Goal: Information Seeking & Learning: Learn about a topic

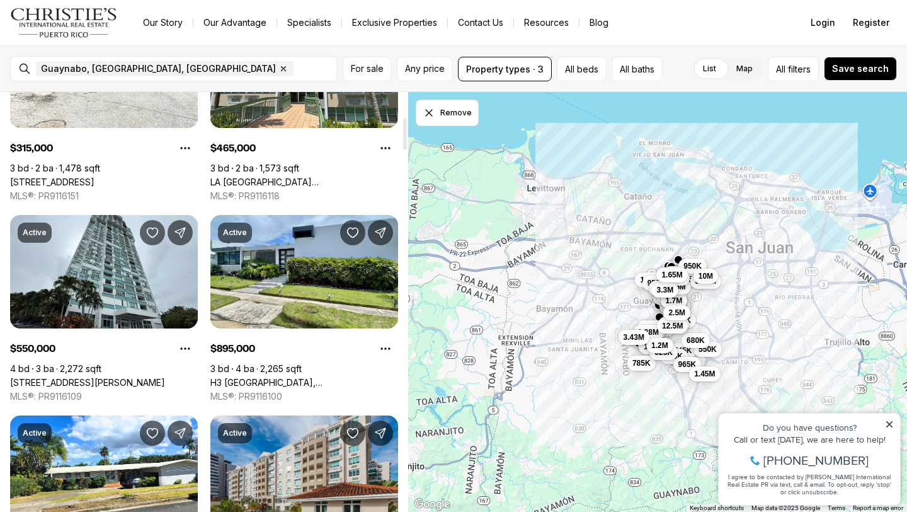
scroll to position [329, 0]
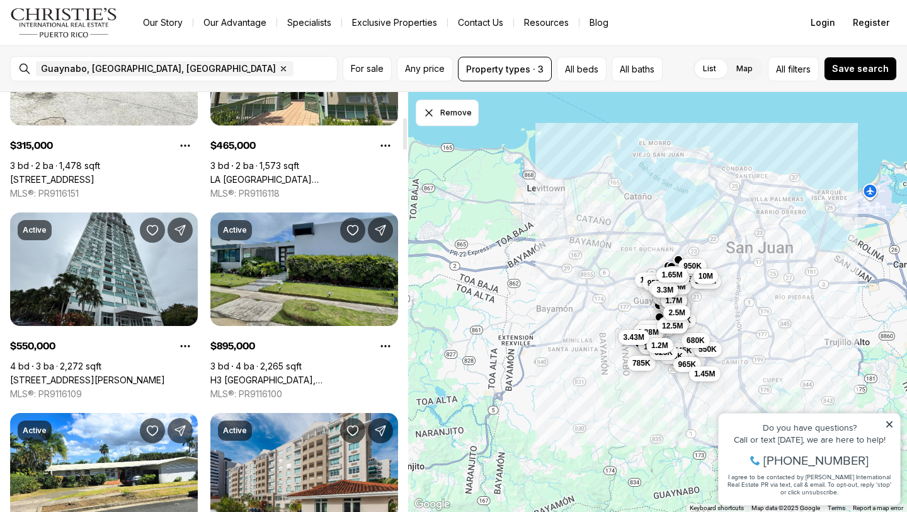
click at [309, 374] on link "H3 [GEOGRAPHIC_DATA], [GEOGRAPHIC_DATA] PR, 00966" at bounding box center [304, 379] width 188 height 11
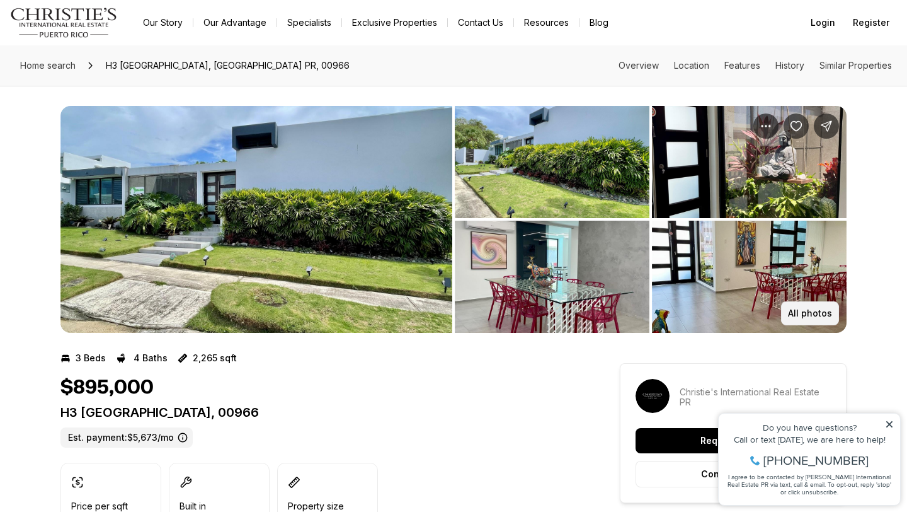
click at [810, 307] on button "All photos" at bounding box center [810, 313] width 58 height 24
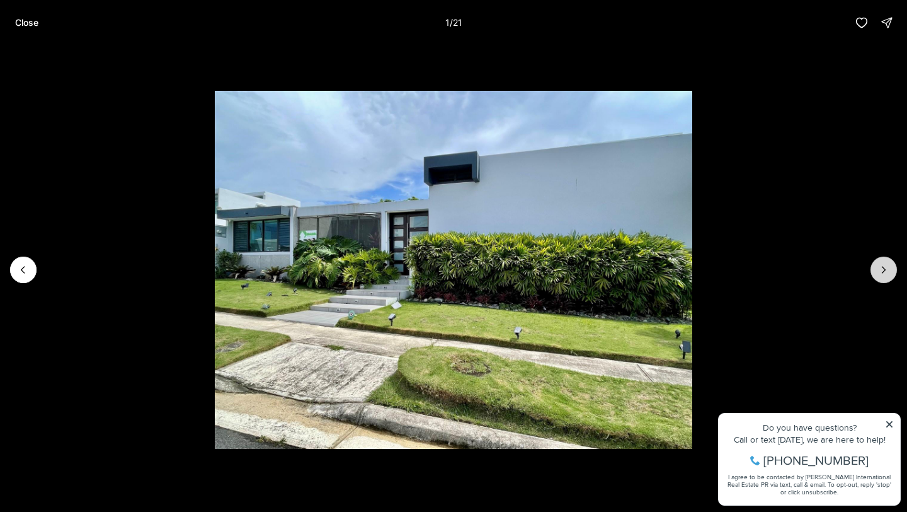
click at [885, 266] on icon "Next slide" at bounding box center [884, 269] width 13 height 13
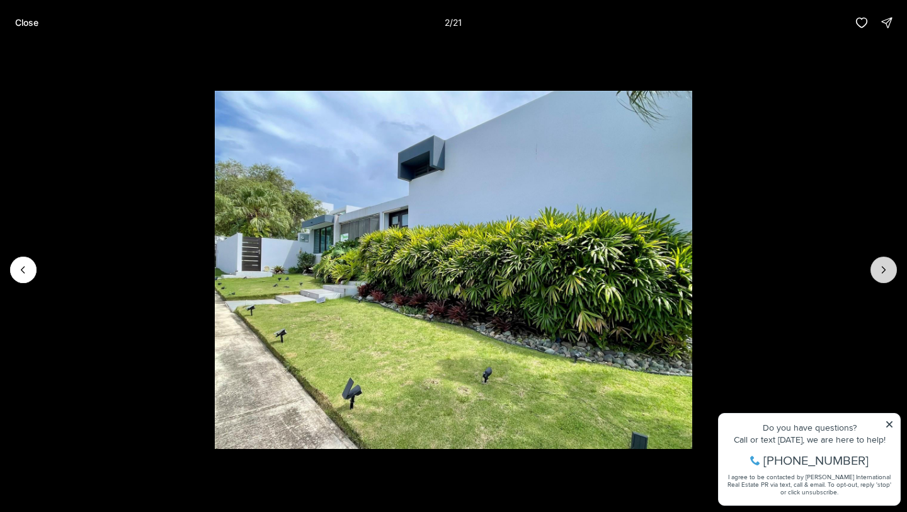
click at [885, 266] on icon "Next slide" at bounding box center [884, 269] width 13 height 13
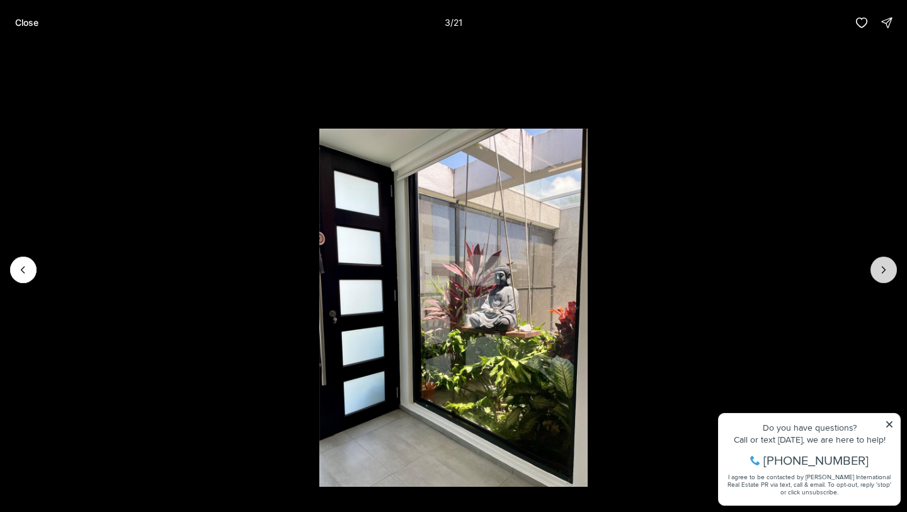
click at [885, 266] on icon "Next slide" at bounding box center [884, 269] width 13 height 13
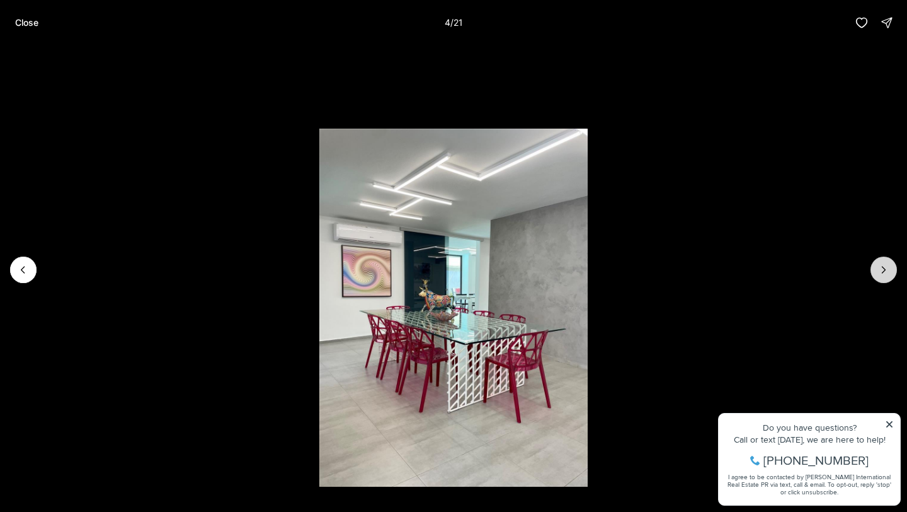
click at [885, 266] on icon "Next slide" at bounding box center [884, 269] width 13 height 13
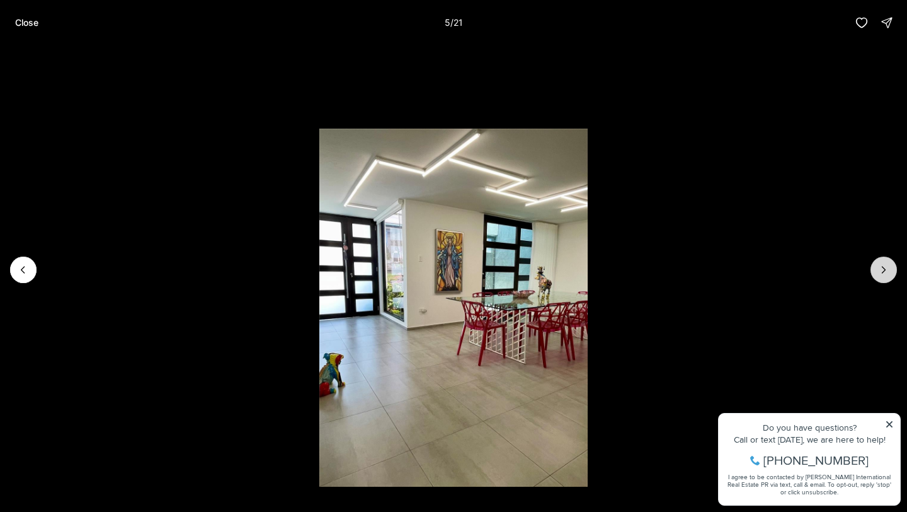
click at [885, 266] on icon "Next slide" at bounding box center [884, 269] width 13 height 13
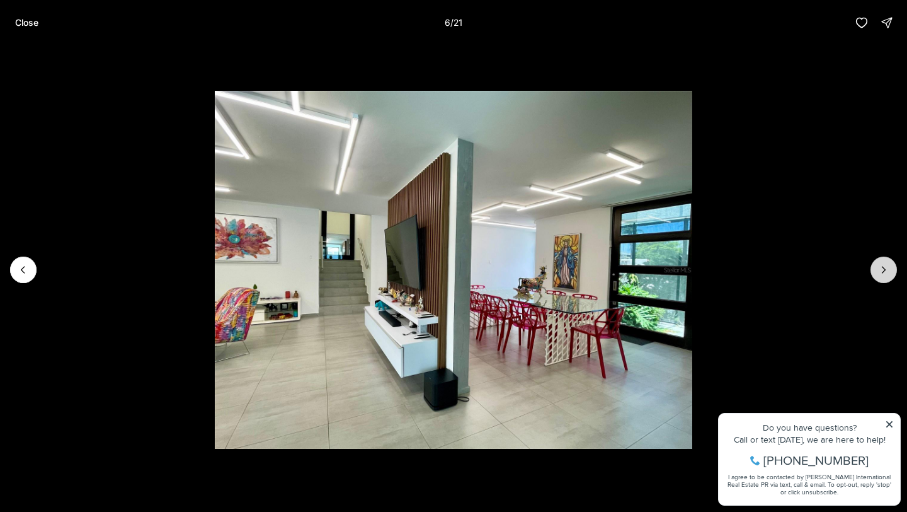
click at [885, 266] on icon "Next slide" at bounding box center [884, 269] width 13 height 13
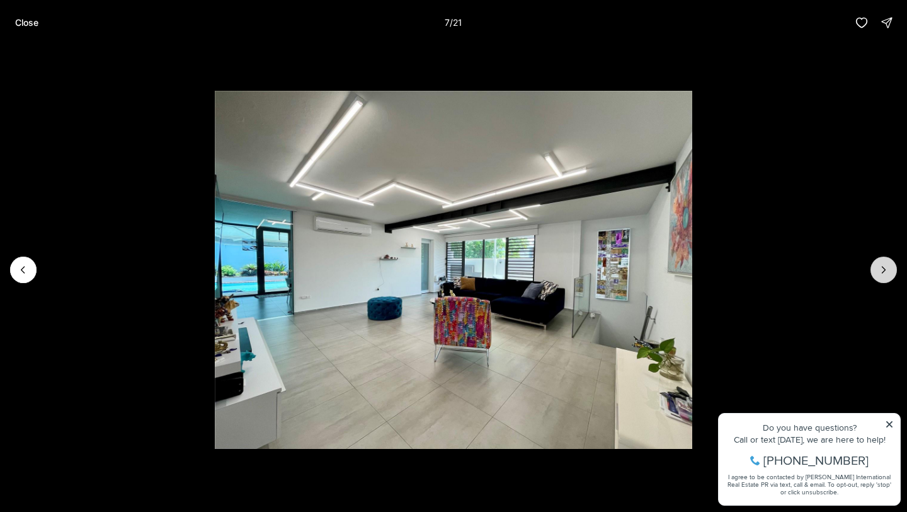
click at [885, 266] on icon "Next slide" at bounding box center [884, 269] width 13 height 13
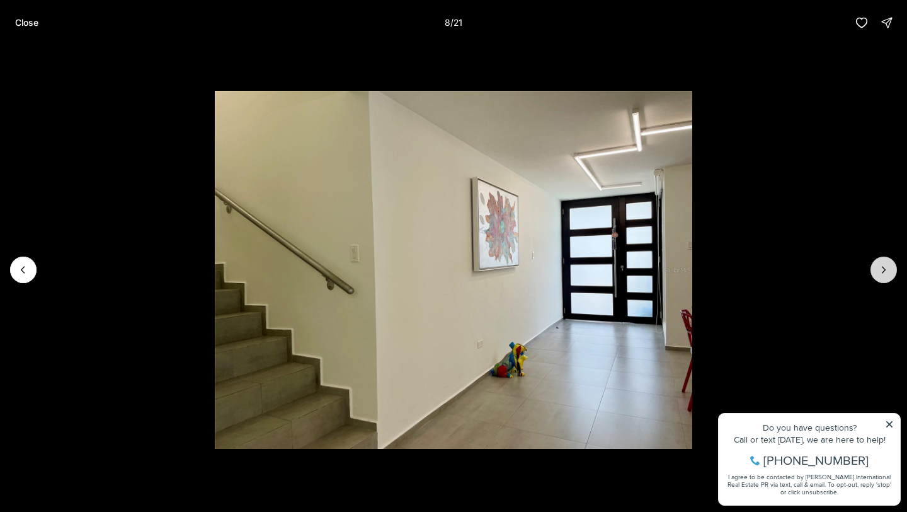
click at [885, 266] on icon "Next slide" at bounding box center [884, 269] width 13 height 13
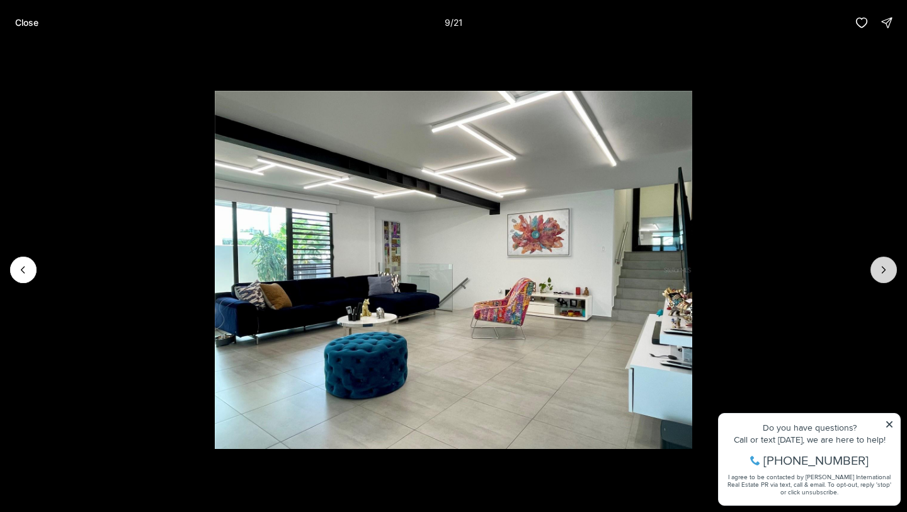
click at [885, 266] on icon "Next slide" at bounding box center [884, 269] width 13 height 13
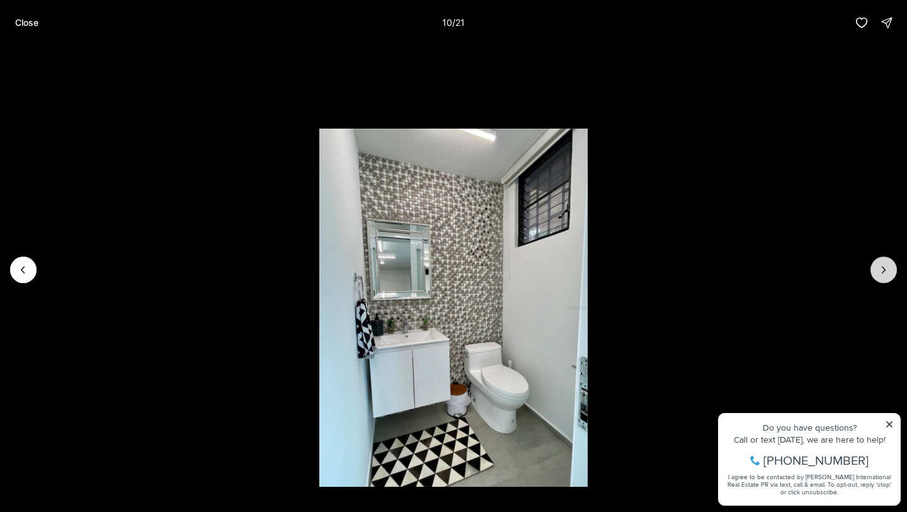
click at [885, 266] on icon "Next slide" at bounding box center [884, 269] width 13 height 13
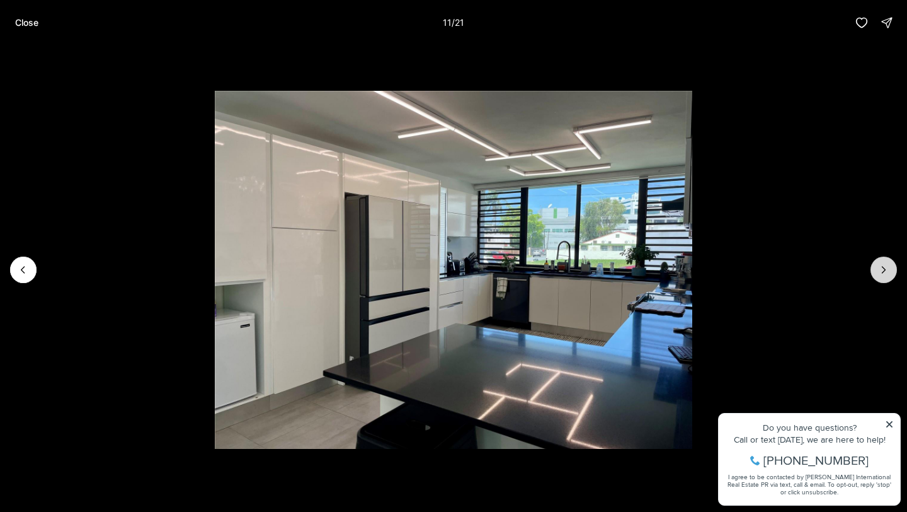
click at [885, 266] on icon "Next slide" at bounding box center [884, 269] width 13 height 13
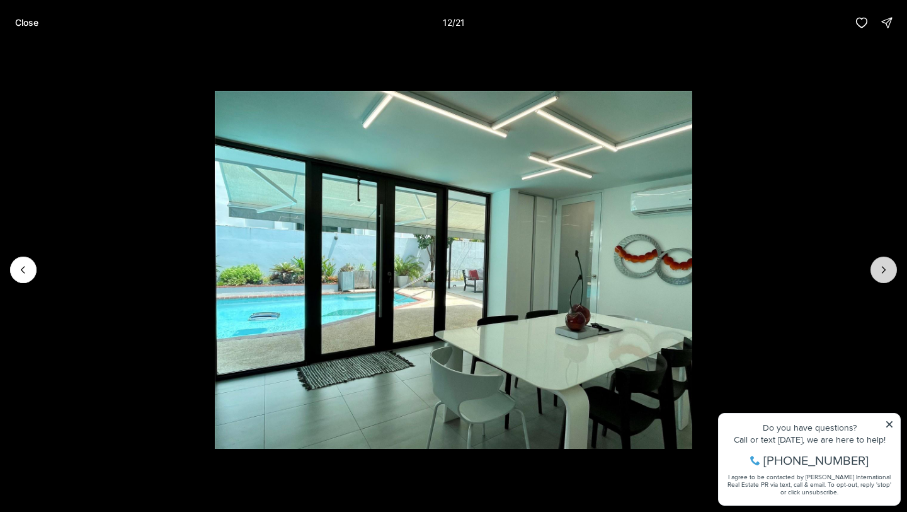
click at [885, 266] on icon "Next slide" at bounding box center [884, 269] width 13 height 13
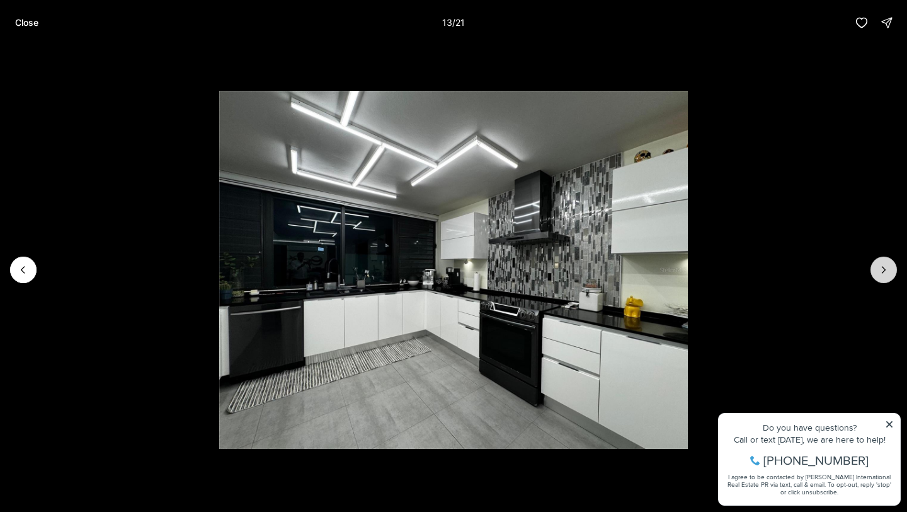
click at [885, 266] on icon "Next slide" at bounding box center [884, 269] width 13 height 13
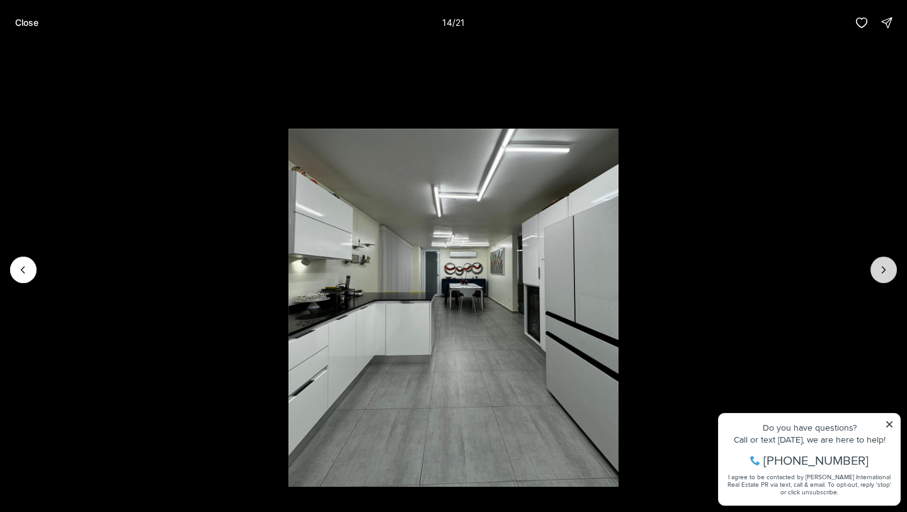
click at [885, 266] on icon "Next slide" at bounding box center [884, 269] width 13 height 13
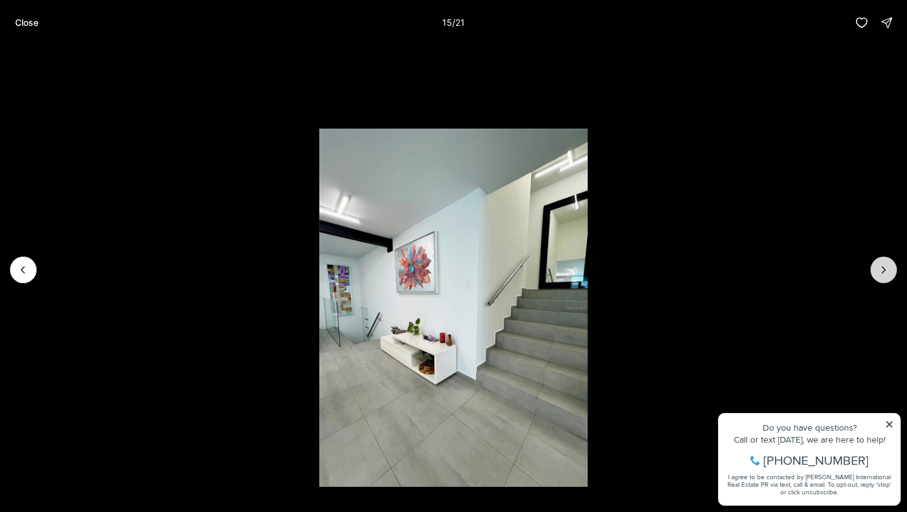
click at [885, 266] on icon "Next slide" at bounding box center [884, 269] width 13 height 13
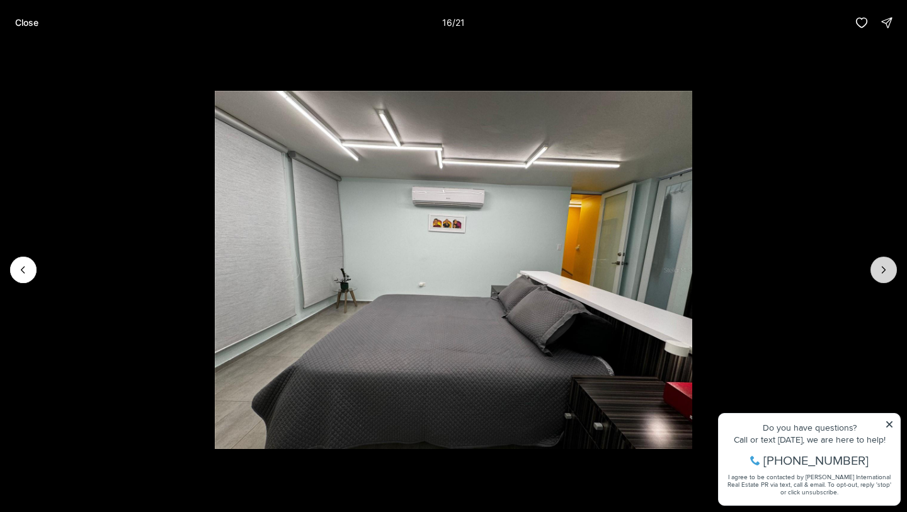
click at [885, 266] on icon "Next slide" at bounding box center [884, 269] width 13 height 13
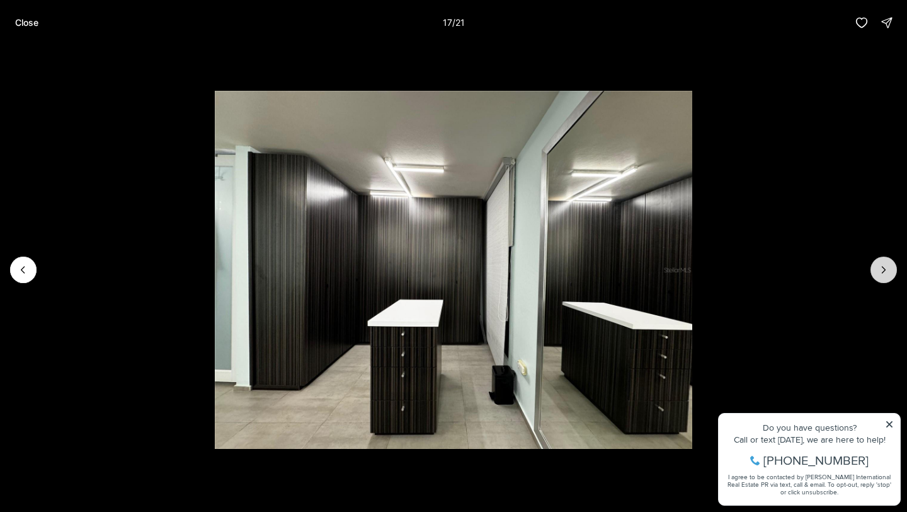
click at [885, 266] on icon "Next slide" at bounding box center [884, 269] width 13 height 13
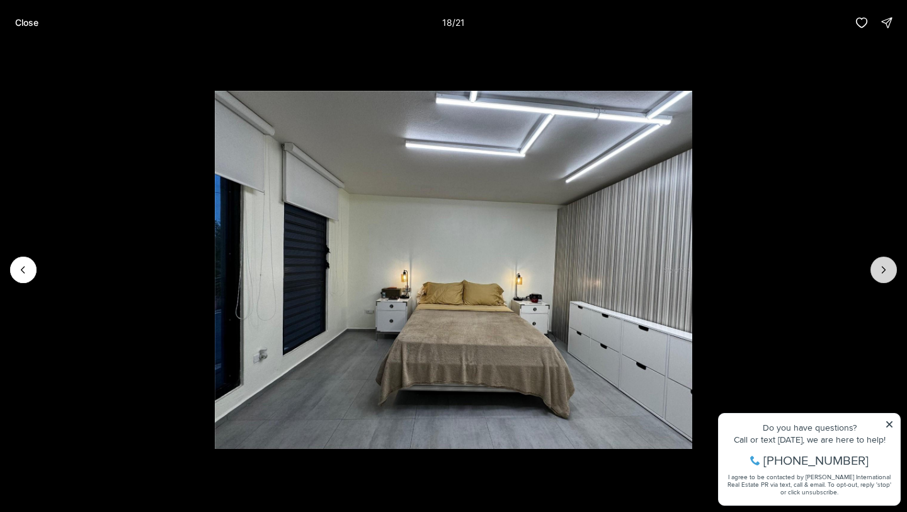
click at [885, 266] on icon "Next slide" at bounding box center [884, 269] width 13 height 13
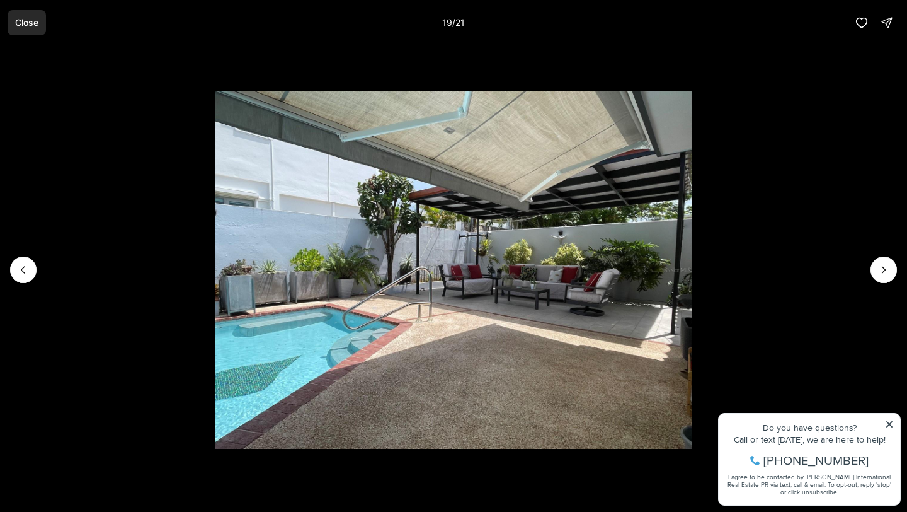
click at [21, 14] on button "Close" at bounding box center [27, 22] width 38 height 25
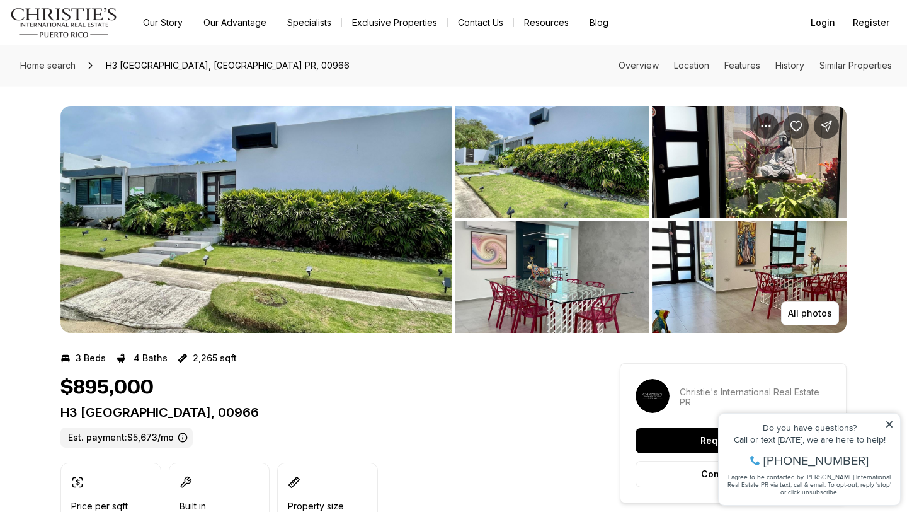
click at [301, 166] on img "View image gallery" at bounding box center [256, 219] width 392 height 227
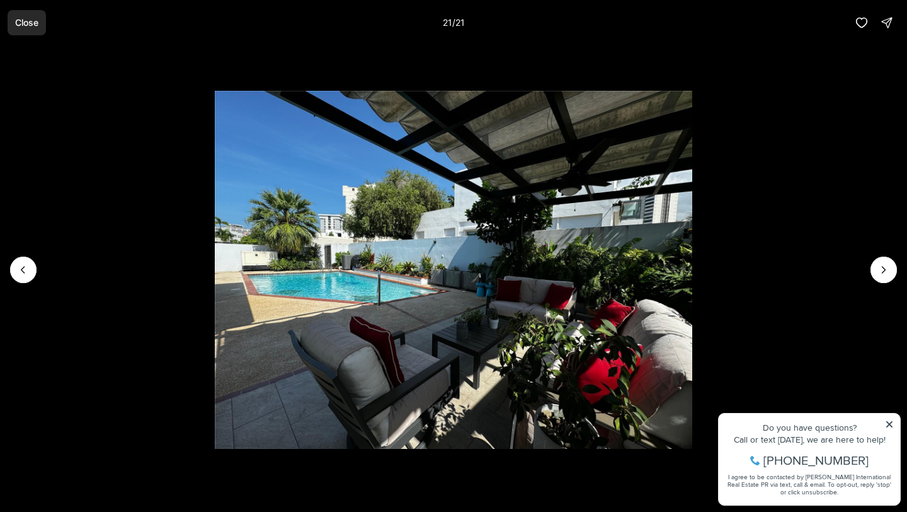
click at [29, 31] on button "Close" at bounding box center [27, 22] width 38 height 25
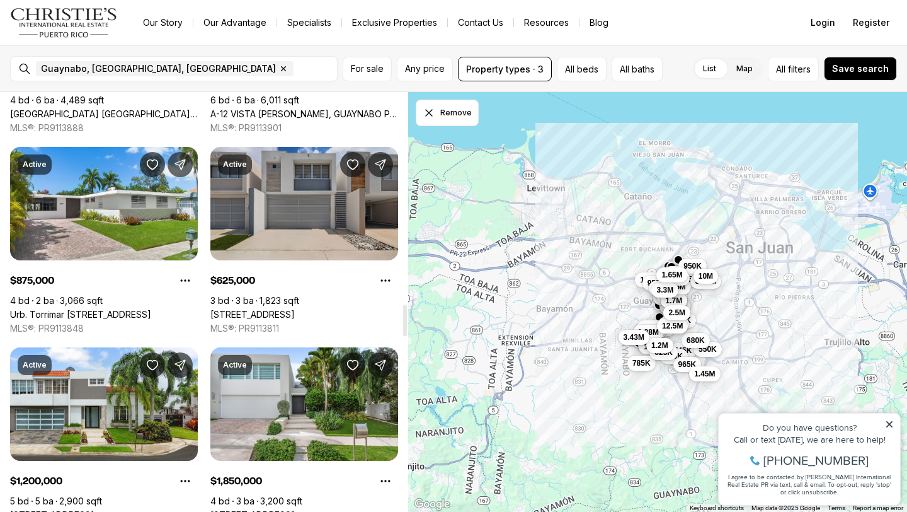
scroll to position [2784, 0]
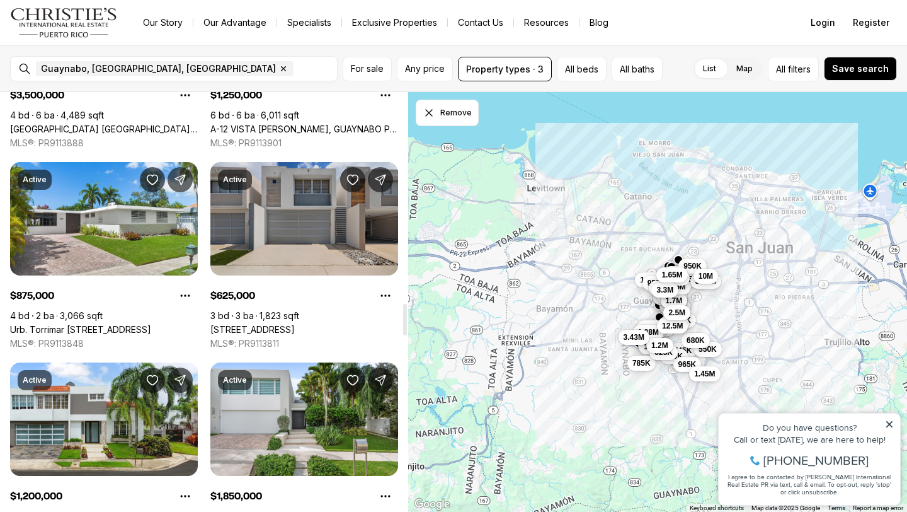
click at [295, 324] on link "[STREET_ADDRESS]" at bounding box center [252, 329] width 84 height 11
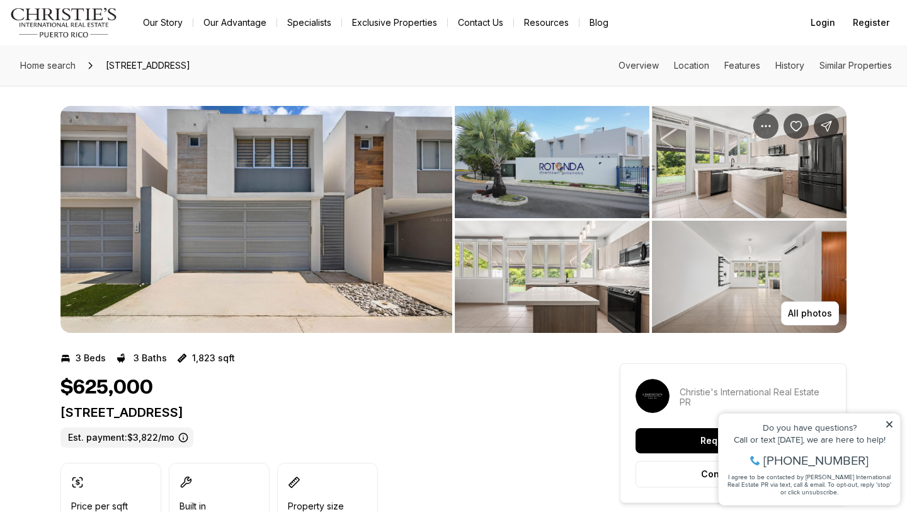
click at [510, 176] on img "View image gallery" at bounding box center [552, 162] width 195 height 112
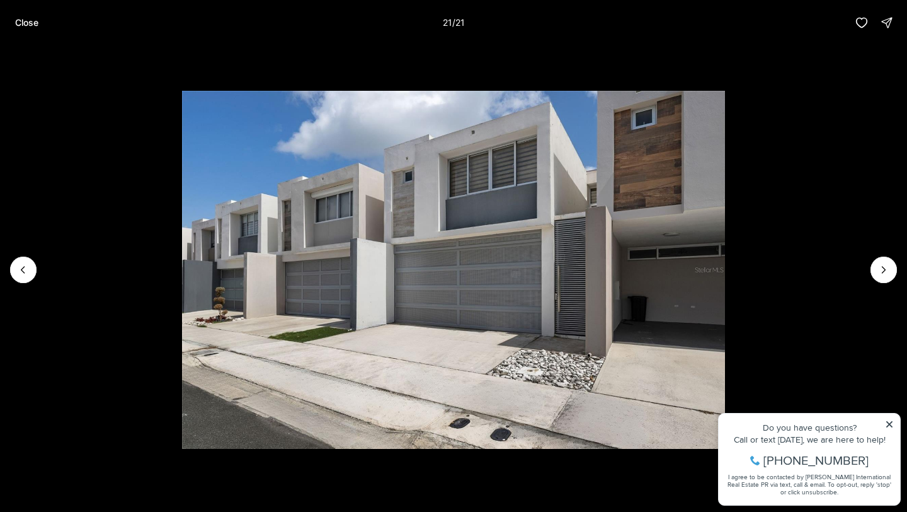
click at [890, 274] on div at bounding box center [884, 269] width 26 height 26
click at [878, 268] on div at bounding box center [884, 269] width 26 height 26
click at [39, 273] on li "21 of 21" at bounding box center [453, 269] width 907 height 449
click at [23, 267] on icon "Previous slide" at bounding box center [22, 269] width 3 height 6
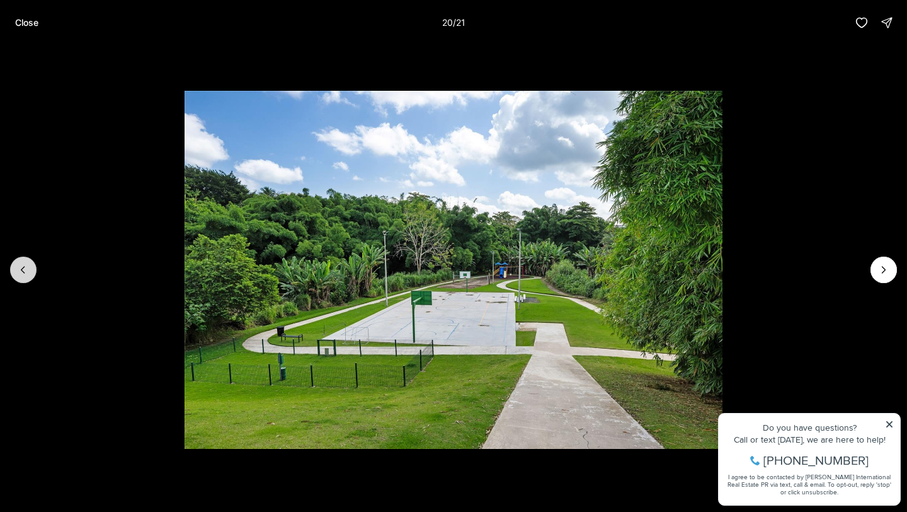
click at [23, 267] on icon "Previous slide" at bounding box center [22, 269] width 3 height 6
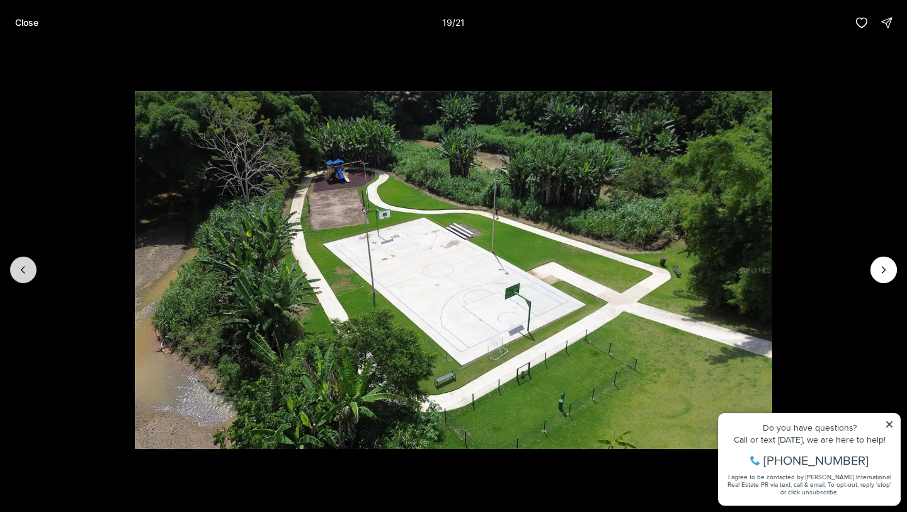
click at [23, 267] on icon "Previous slide" at bounding box center [22, 269] width 3 height 6
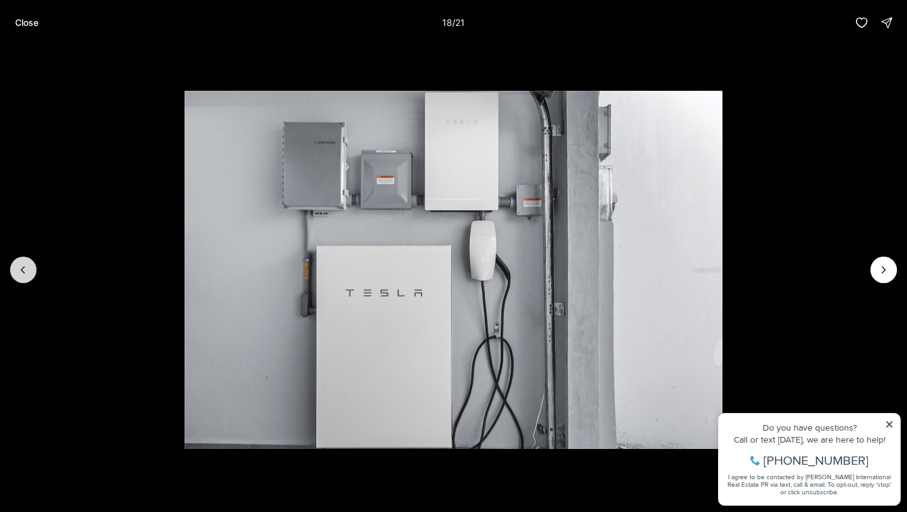
click at [23, 267] on icon "Previous slide" at bounding box center [22, 269] width 3 height 6
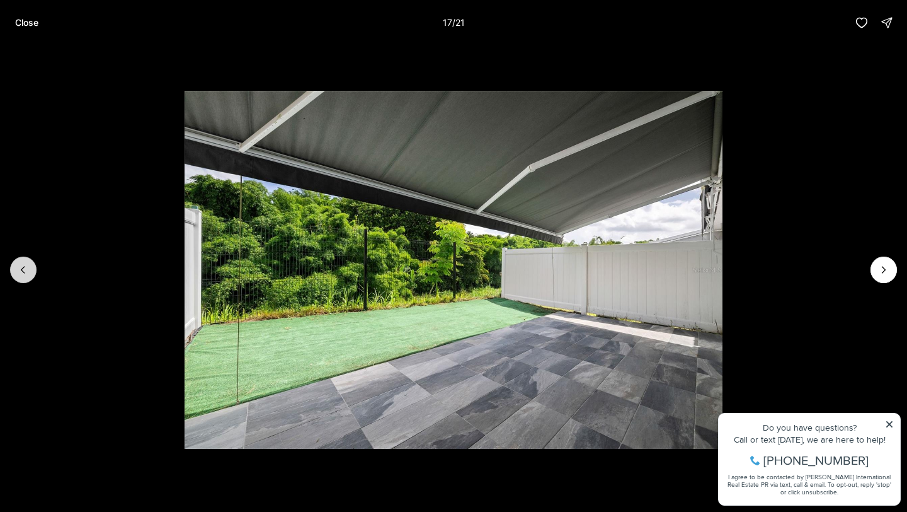
click at [23, 267] on icon "Previous slide" at bounding box center [22, 269] width 3 height 6
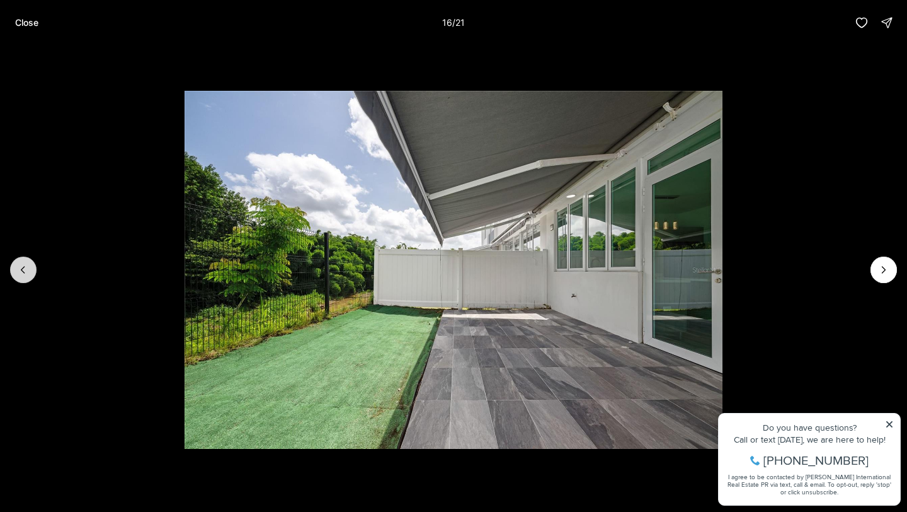
click at [23, 267] on icon "Previous slide" at bounding box center [22, 269] width 3 height 6
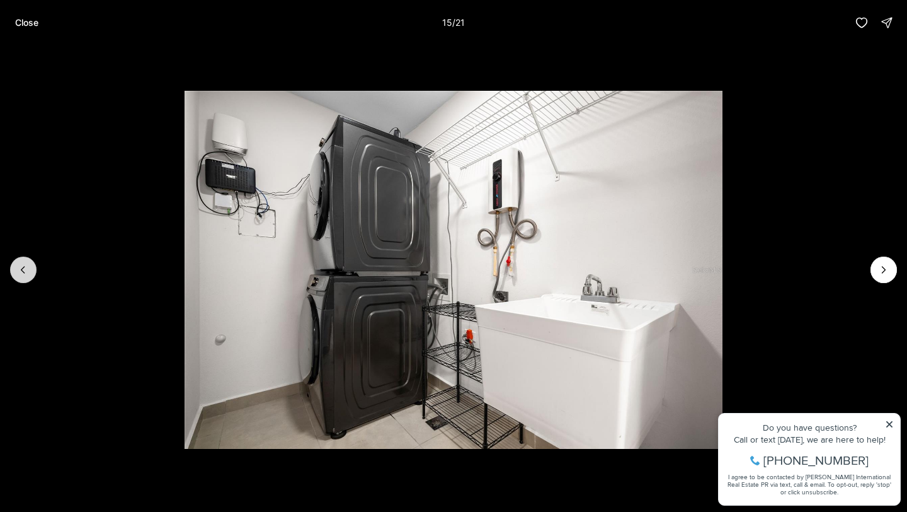
click at [24, 267] on icon "Previous slide" at bounding box center [23, 269] width 13 height 13
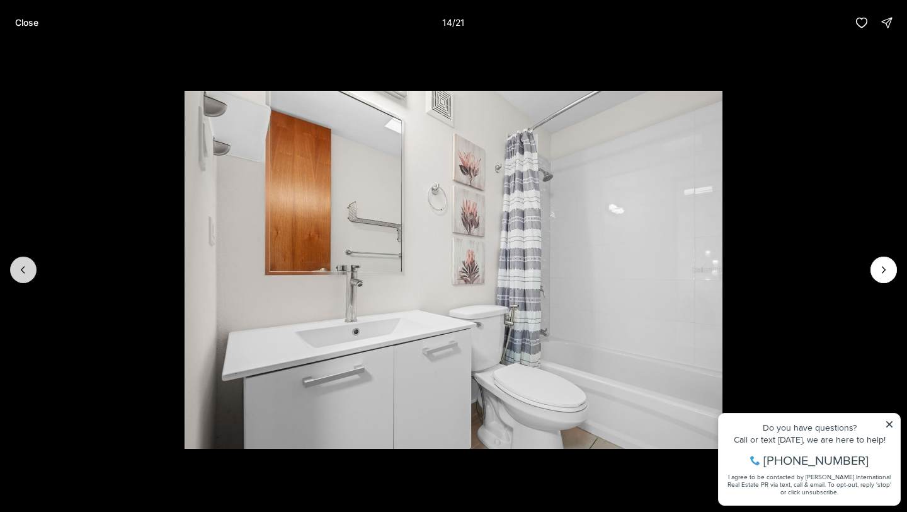
click at [23, 267] on icon "Previous slide" at bounding box center [22, 269] width 3 height 6
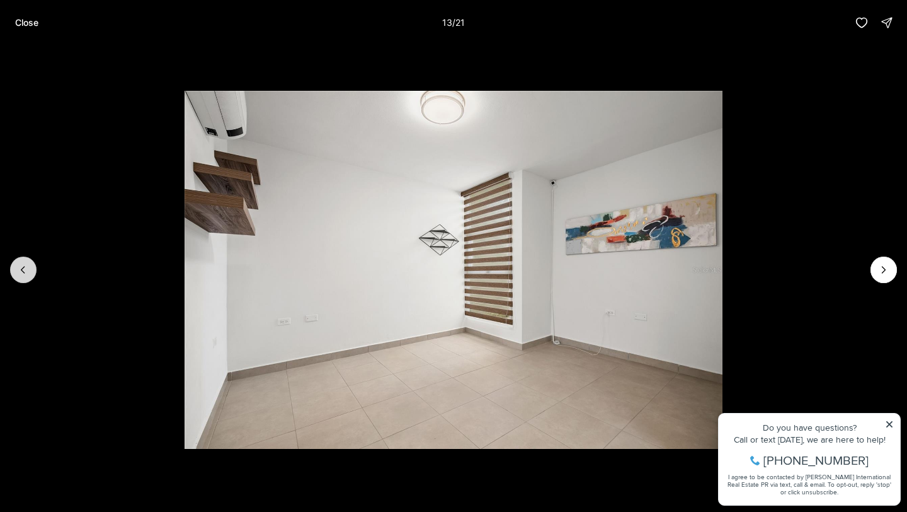
click at [23, 267] on icon "Previous slide" at bounding box center [22, 269] width 3 height 6
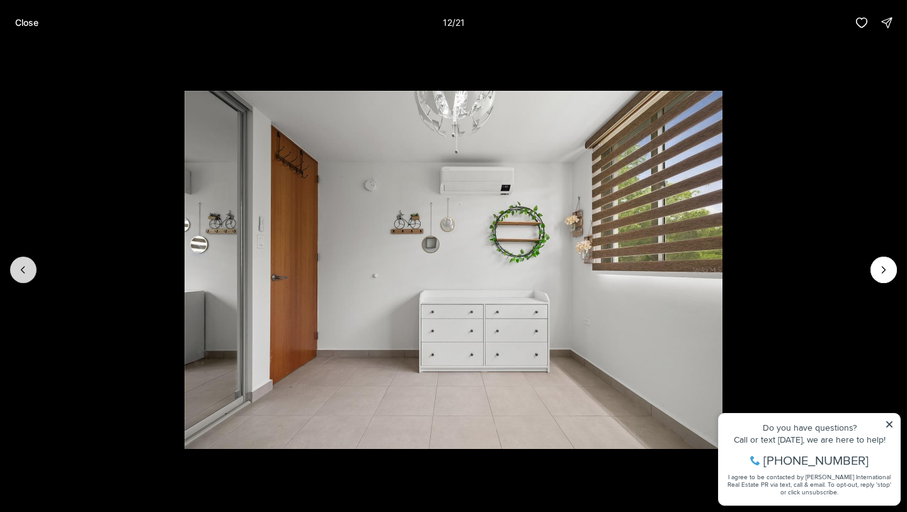
click at [23, 267] on icon "Previous slide" at bounding box center [22, 269] width 3 height 6
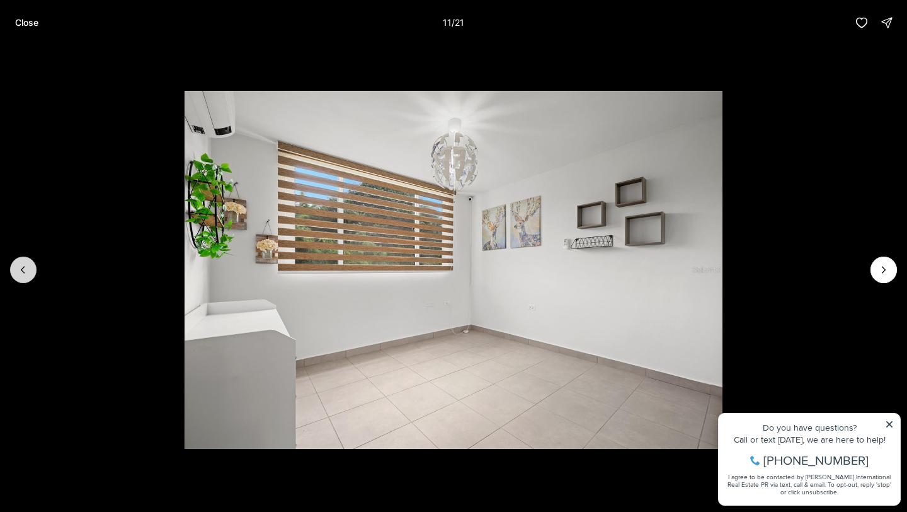
click at [24, 267] on icon "Previous slide" at bounding box center [23, 269] width 13 height 13
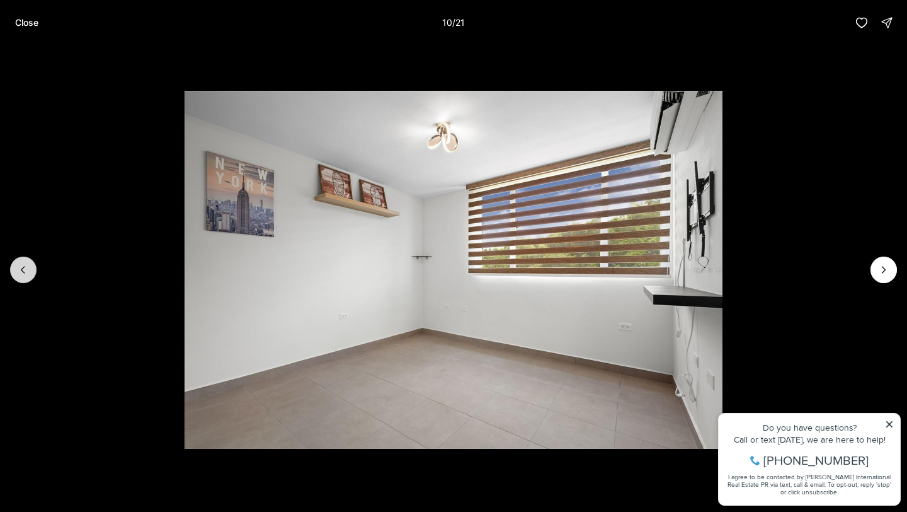
click at [24, 267] on icon "Previous slide" at bounding box center [23, 269] width 13 height 13
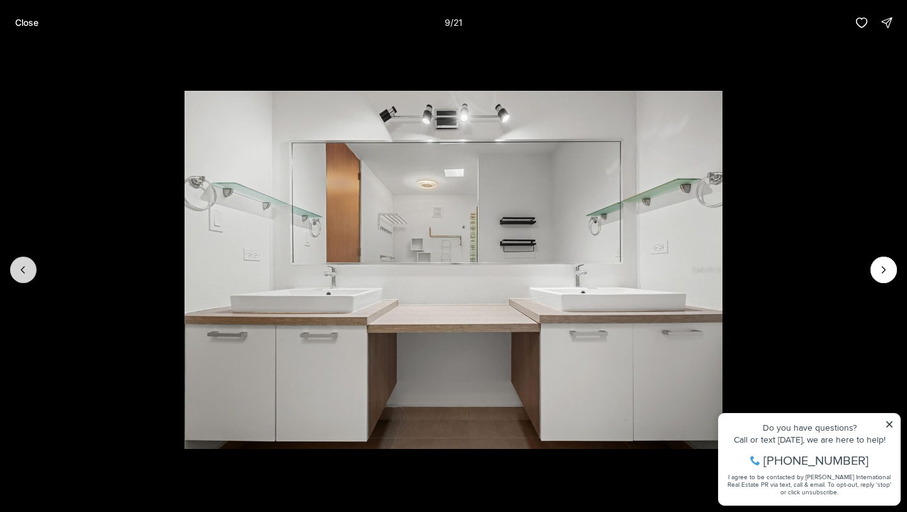
click at [24, 267] on icon "Previous slide" at bounding box center [23, 269] width 13 height 13
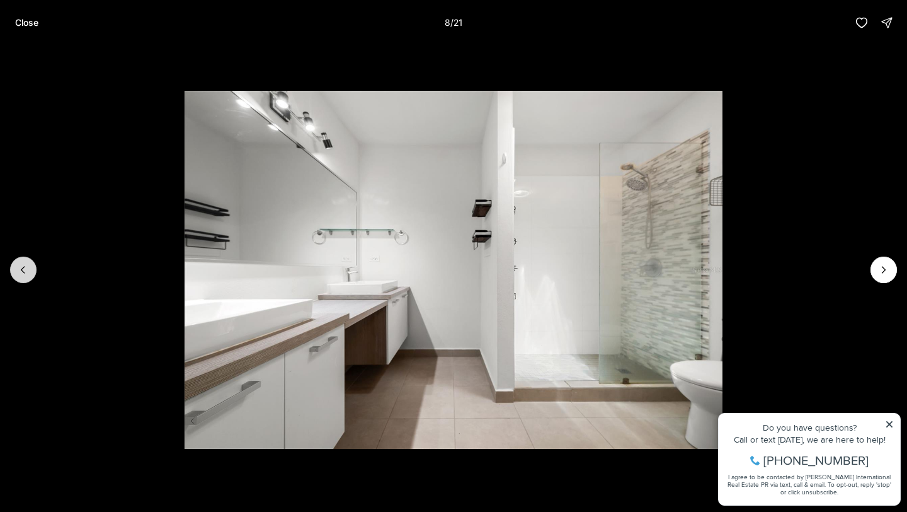
click at [24, 267] on icon "Previous slide" at bounding box center [23, 269] width 13 height 13
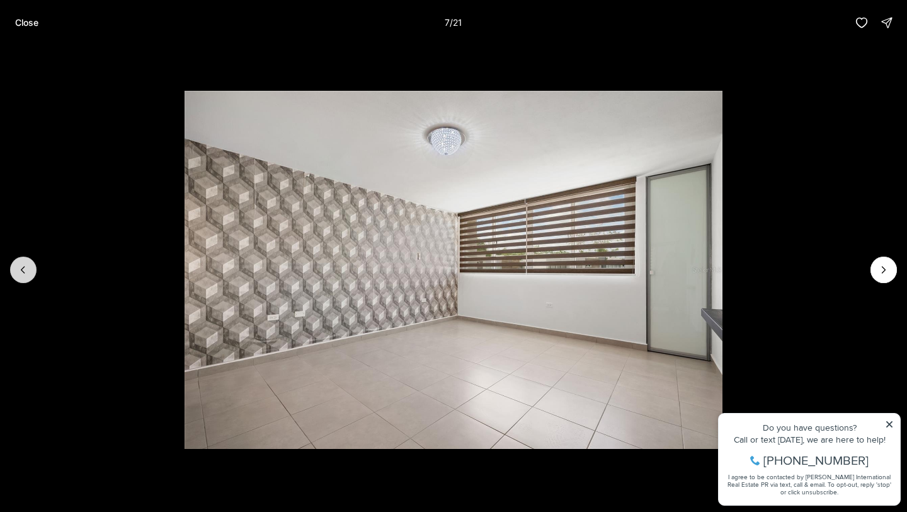
click at [24, 267] on icon "Previous slide" at bounding box center [23, 269] width 13 height 13
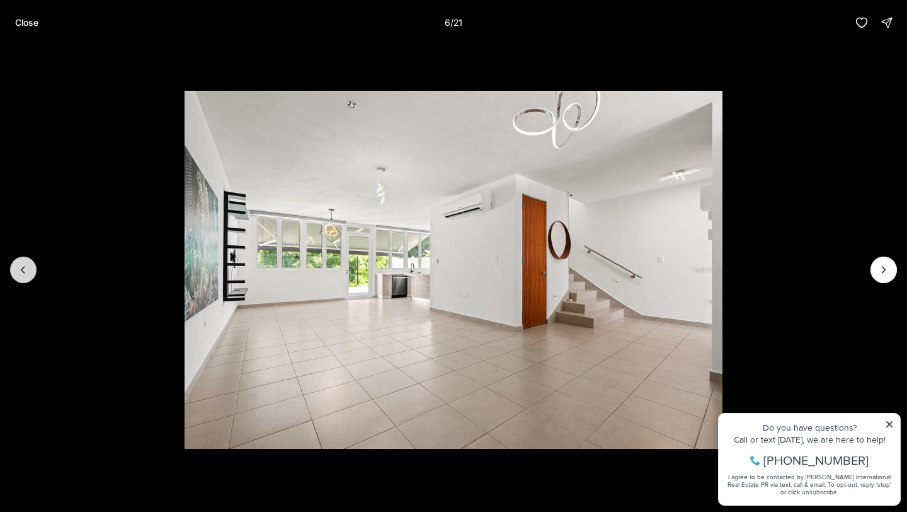
click at [24, 267] on icon "Previous slide" at bounding box center [23, 269] width 13 height 13
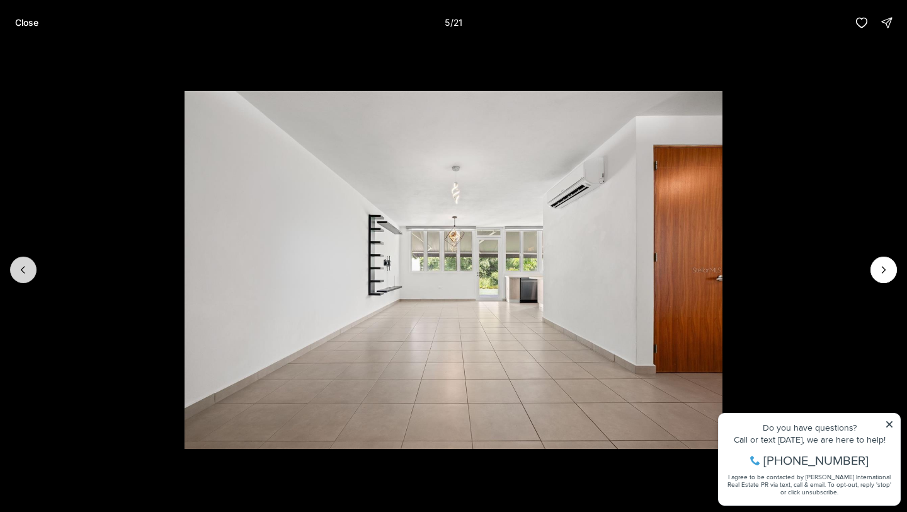
click at [24, 267] on icon "Previous slide" at bounding box center [23, 269] width 13 height 13
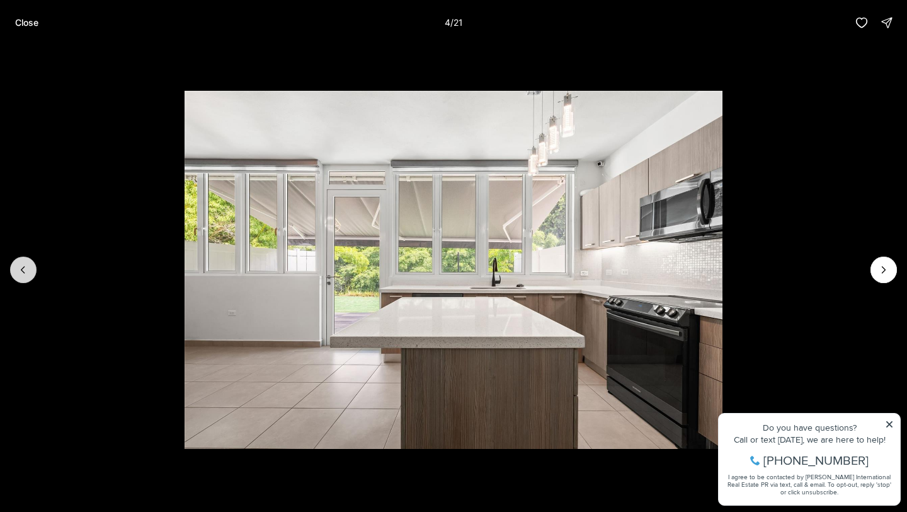
click at [24, 267] on icon "Previous slide" at bounding box center [23, 269] width 13 height 13
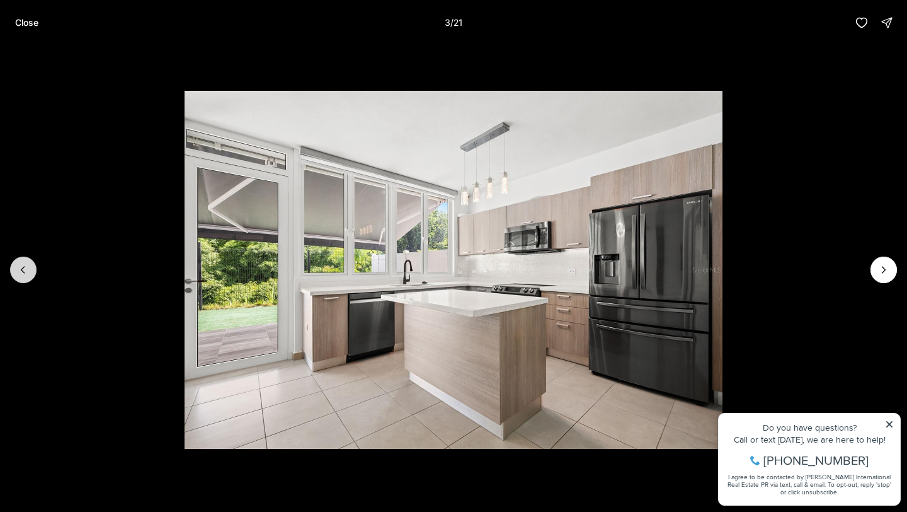
click at [24, 267] on icon "Previous slide" at bounding box center [23, 269] width 13 height 13
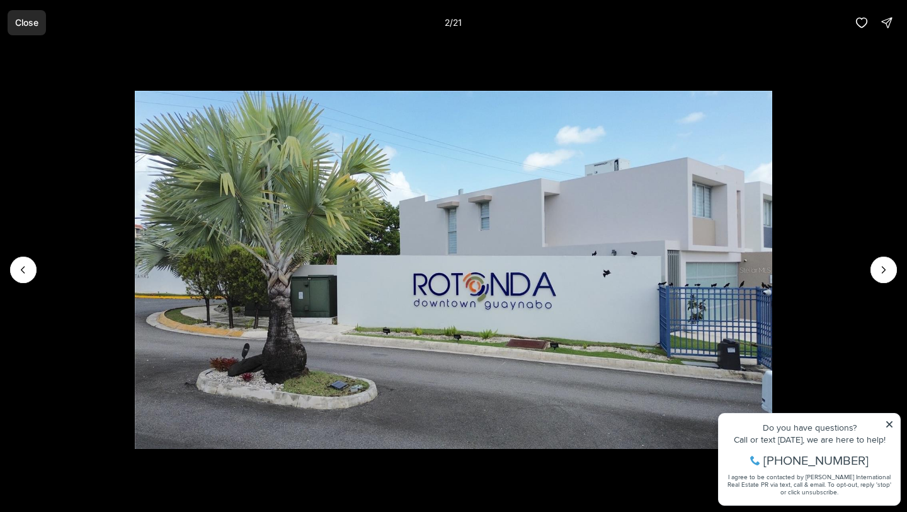
click at [37, 25] on p "Close" at bounding box center [26, 23] width 23 height 10
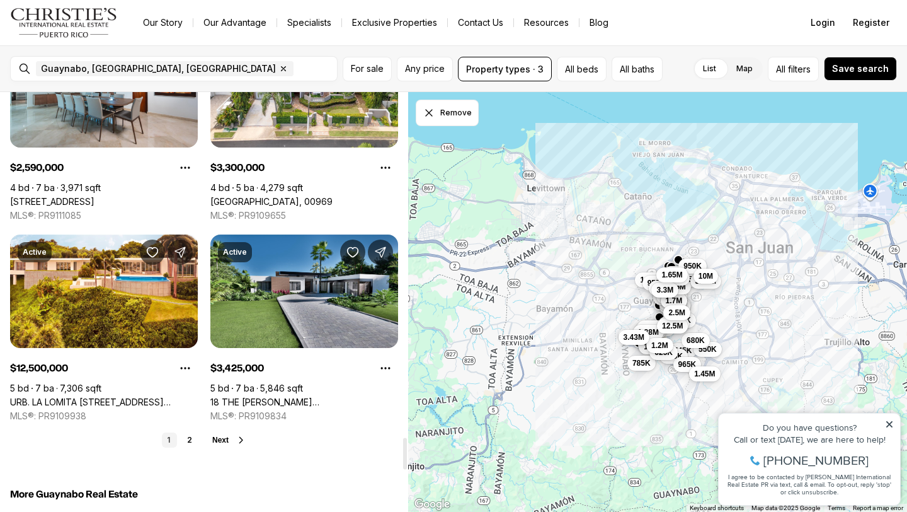
scroll to position [4564, 0]
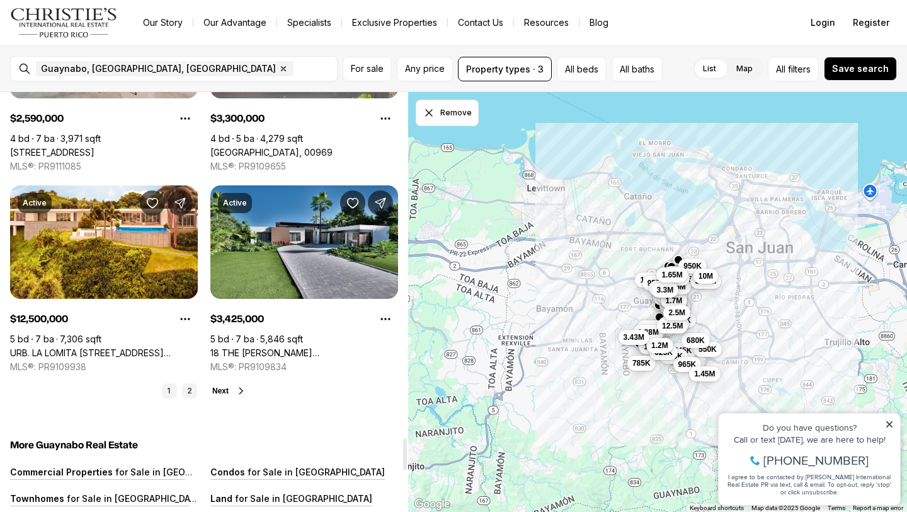
click at [185, 387] on link "2" at bounding box center [189, 390] width 15 height 15
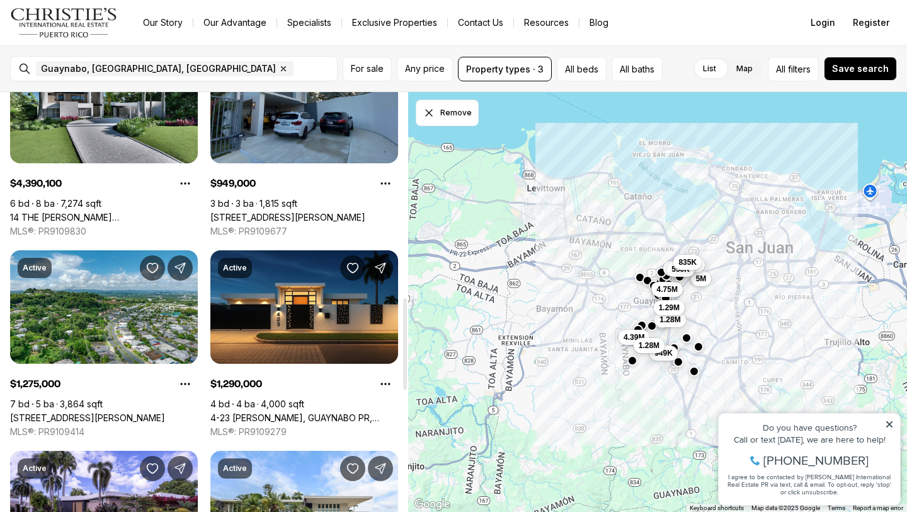
scroll to position [0, 0]
